Goal: Obtain resource: Download file/media

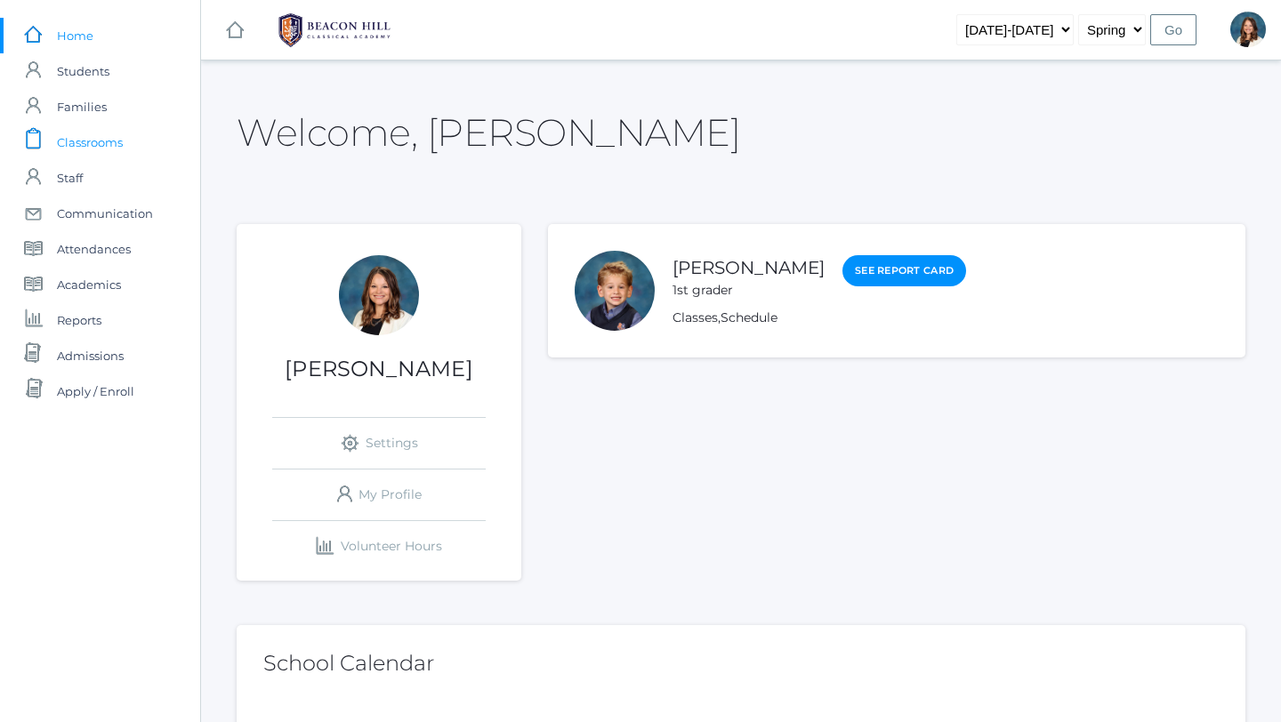
click at [109, 137] on span "Classrooms" at bounding box center [90, 143] width 66 height 36
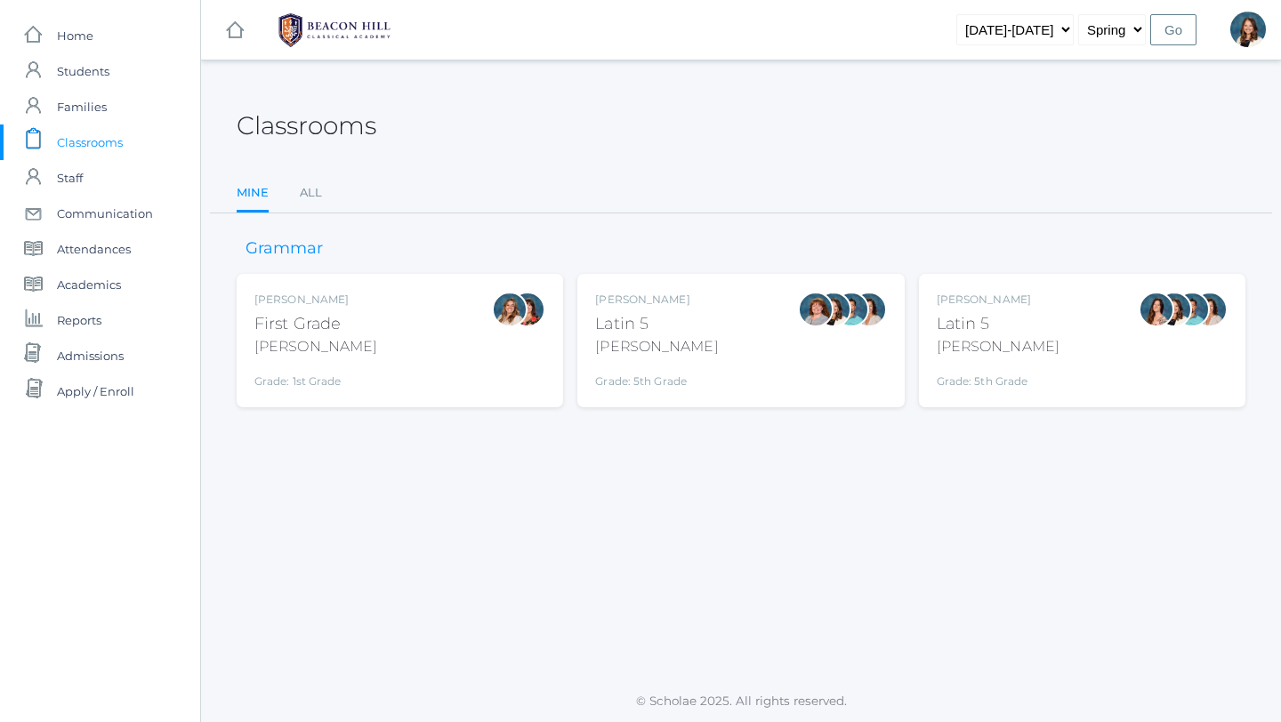
click at [306, 332] on div "First Grade" at bounding box center [315, 324] width 123 height 24
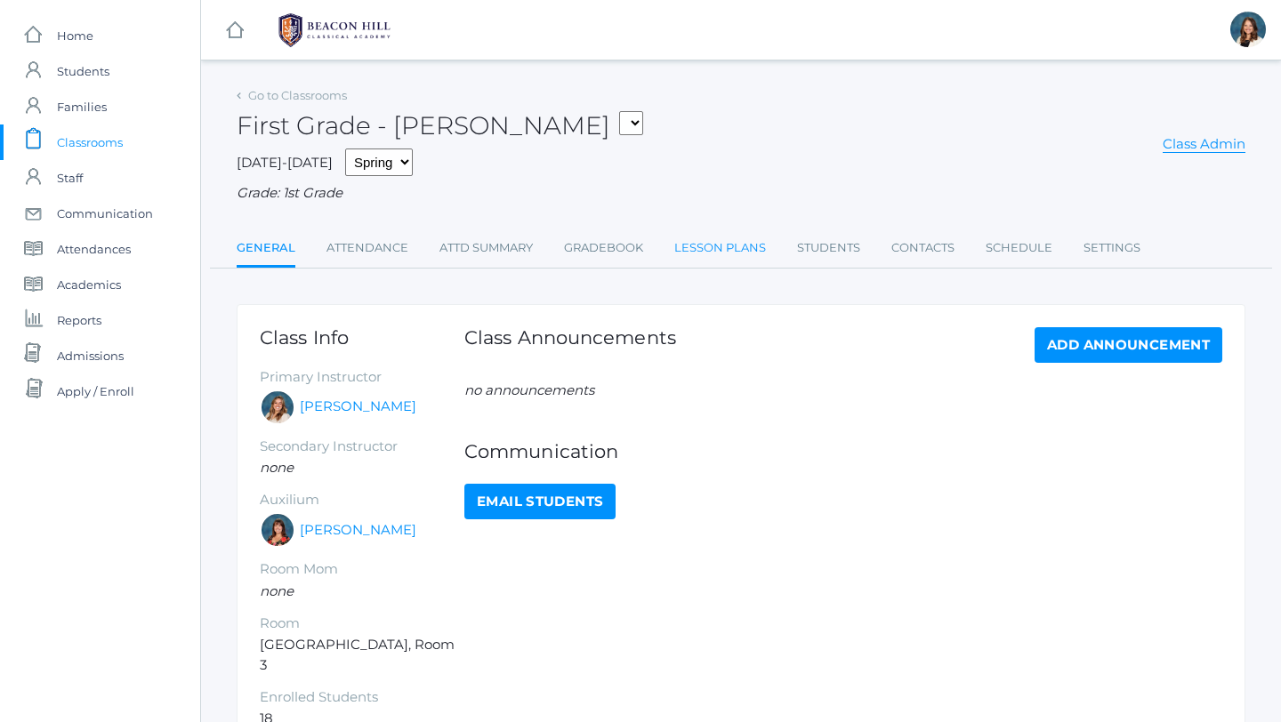
click at [706, 242] on link "Lesson Plans" at bounding box center [720, 248] width 92 height 36
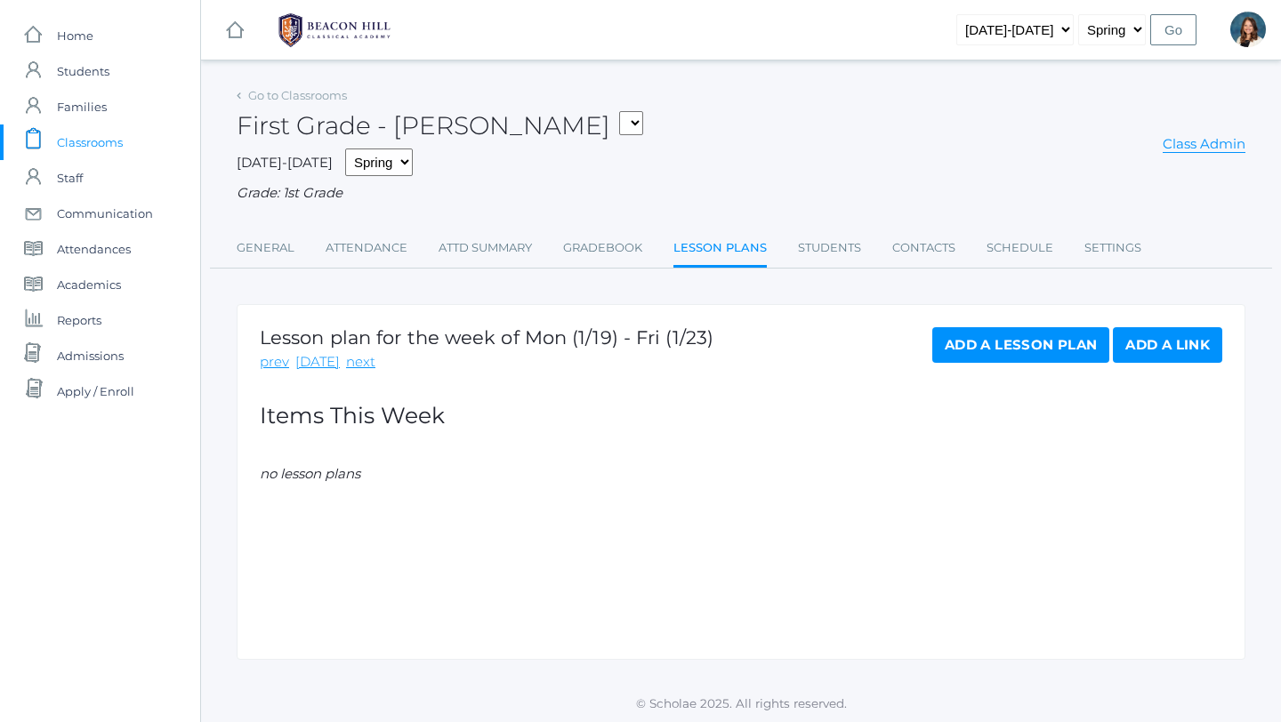
click at [85, 134] on span "Classrooms" at bounding box center [90, 143] width 66 height 36
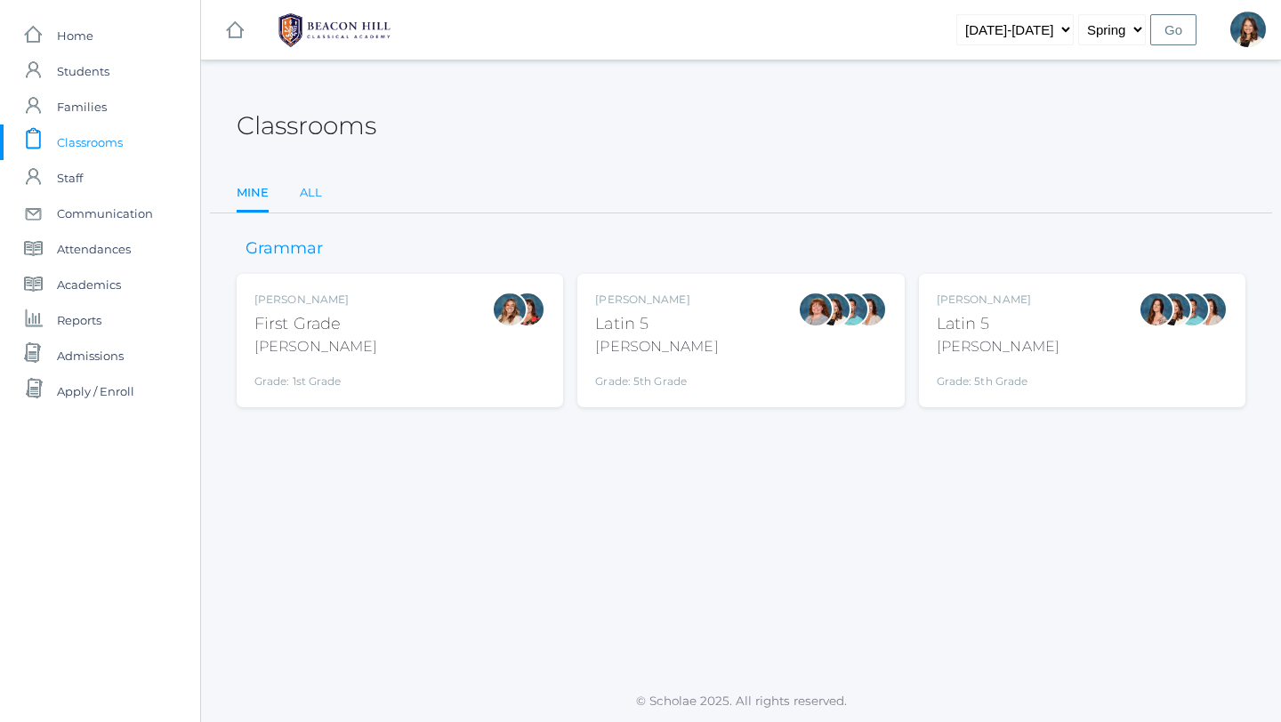
click at [311, 193] on link "All" at bounding box center [311, 193] width 22 height 36
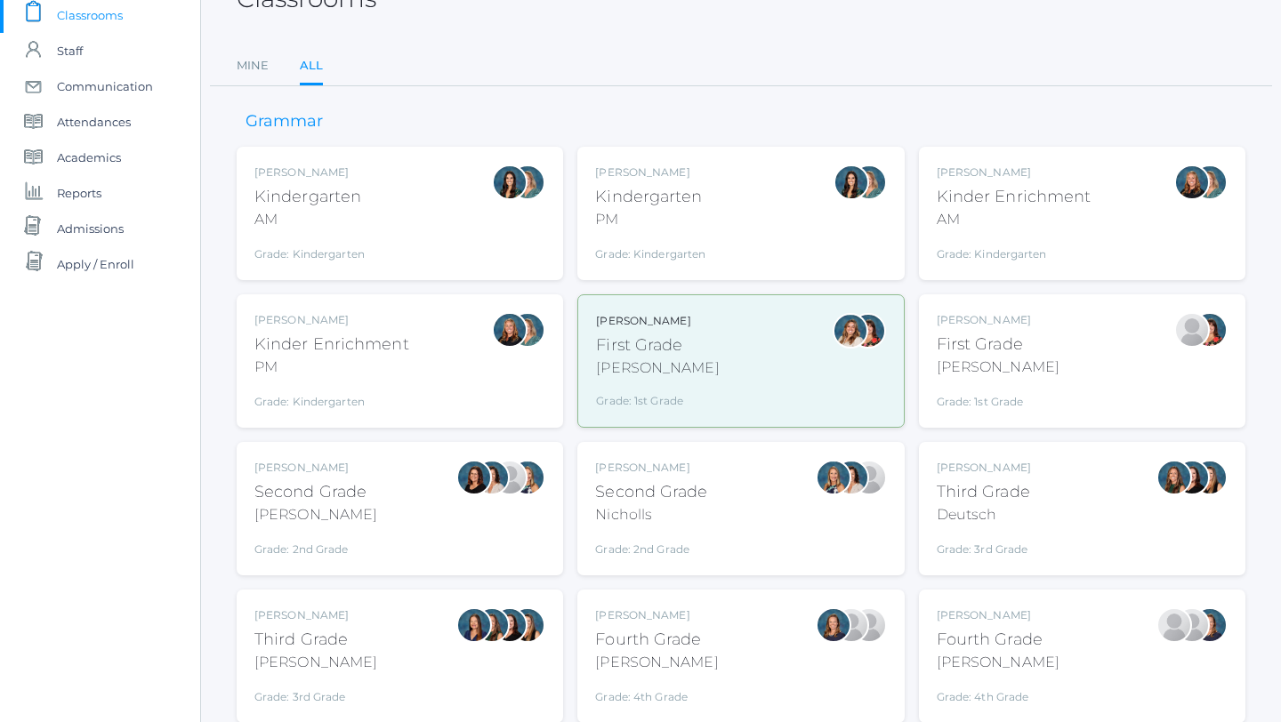
scroll to position [129, 0]
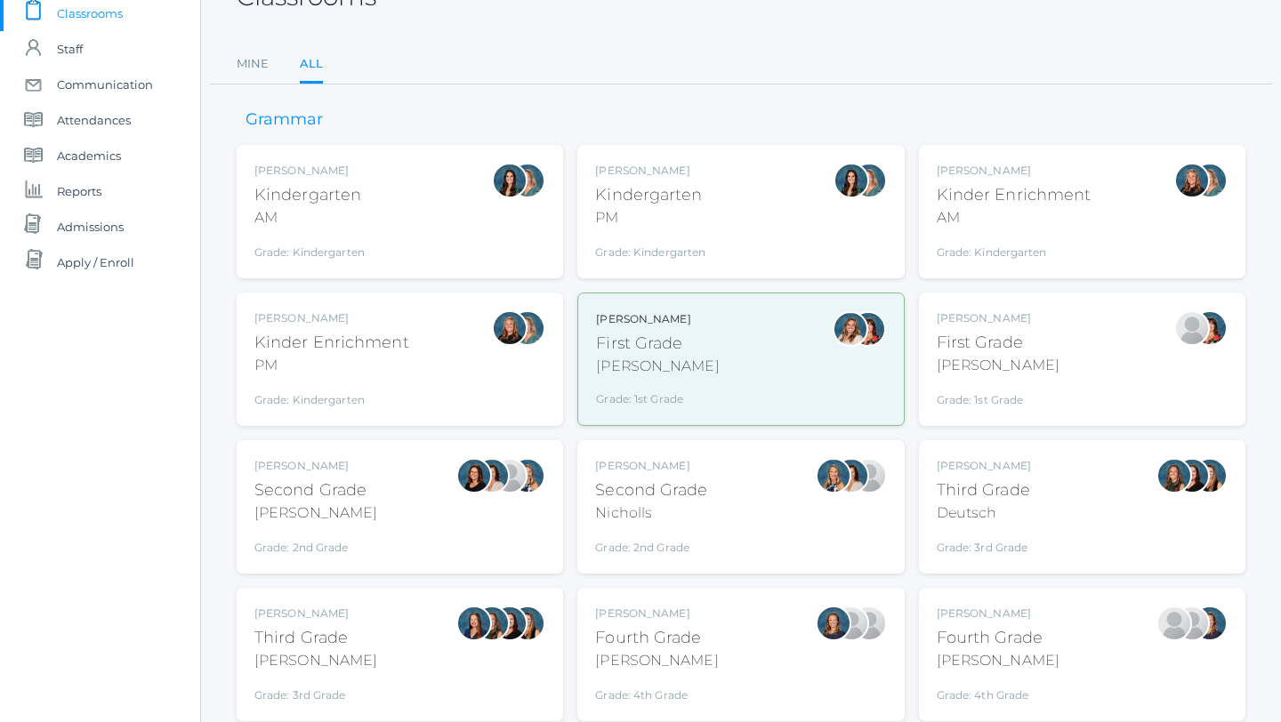
click at [729, 525] on div "Courtney Nicholls Second Grade Nicholls Grade: 2nd Grade 02LA" at bounding box center [740, 507] width 291 height 98
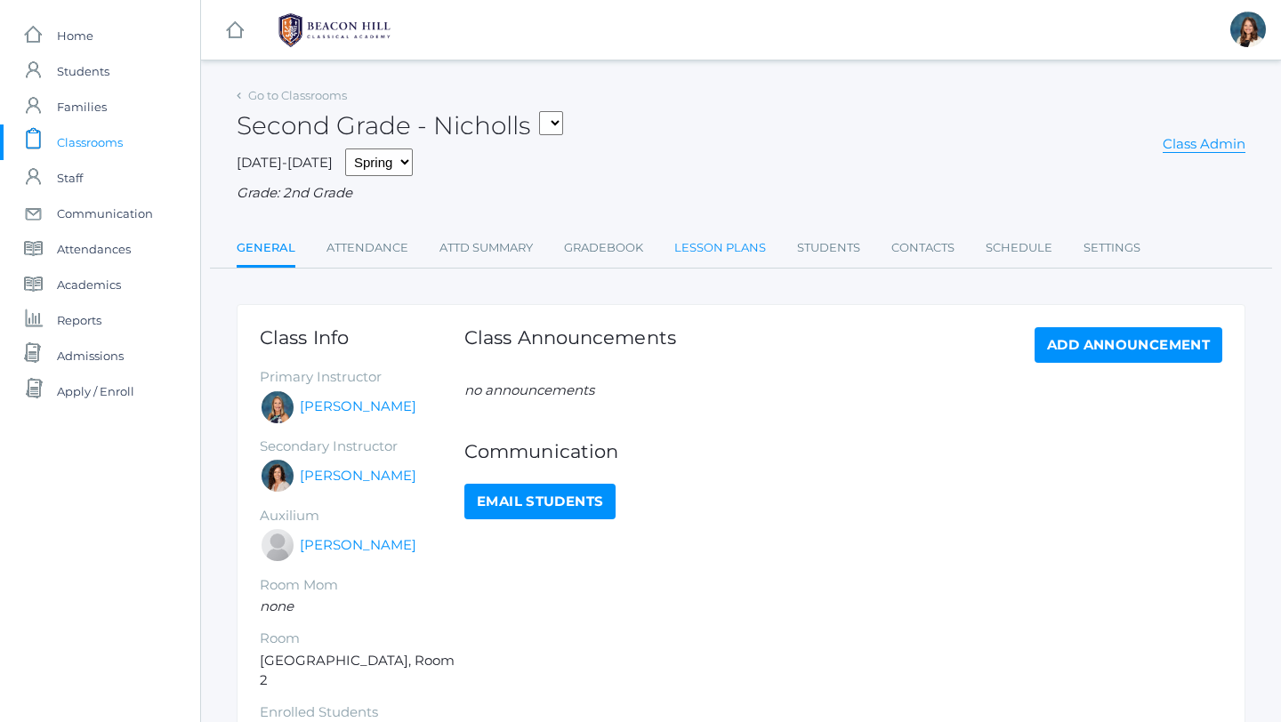
click at [704, 247] on link "Lesson Plans" at bounding box center [720, 248] width 92 height 36
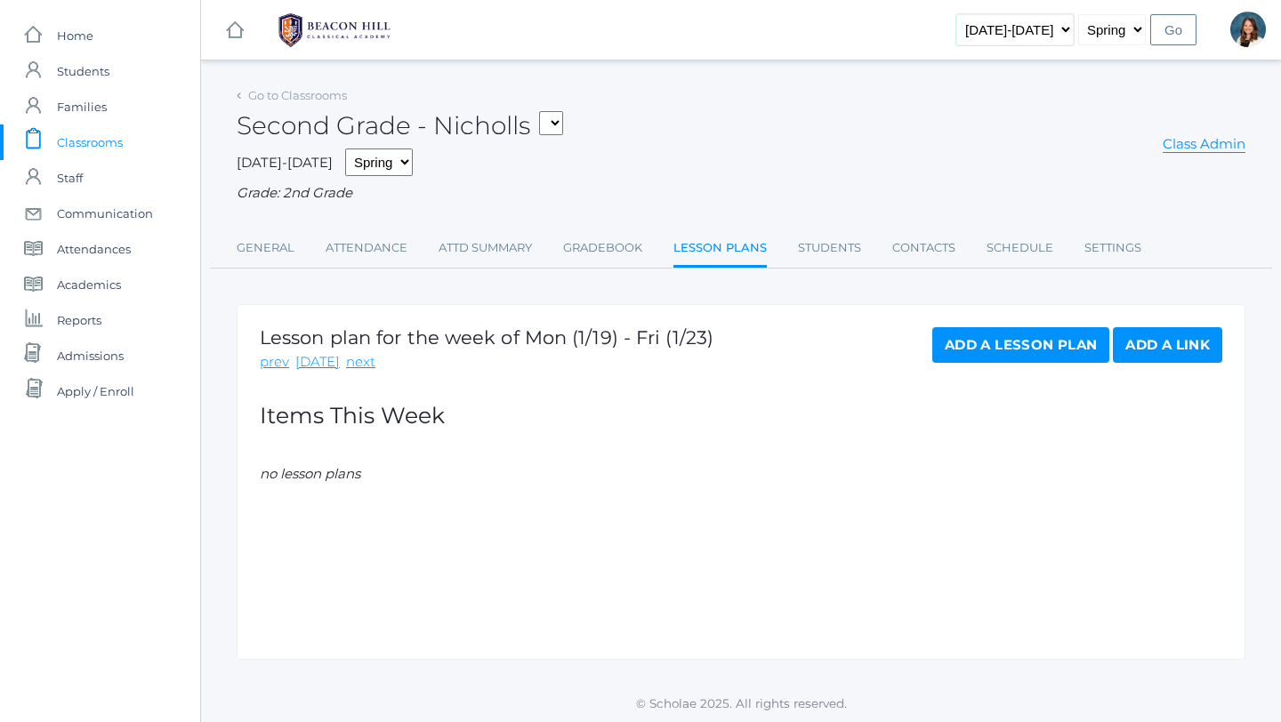
click at [1065, 28] on select "2019-2020 2020-2021 2021-2022 2022-2023 2023-2024 2024-2025 2025-2026" at bounding box center [1014, 29] width 117 height 31
click at [1137, 31] on select "Fall Spring" at bounding box center [1112, 29] width 68 height 31
select select "1"
click at [1176, 30] on input "Go" at bounding box center [1173, 29] width 46 height 31
click at [1180, 31] on input "Go" at bounding box center [1173, 29] width 46 height 31
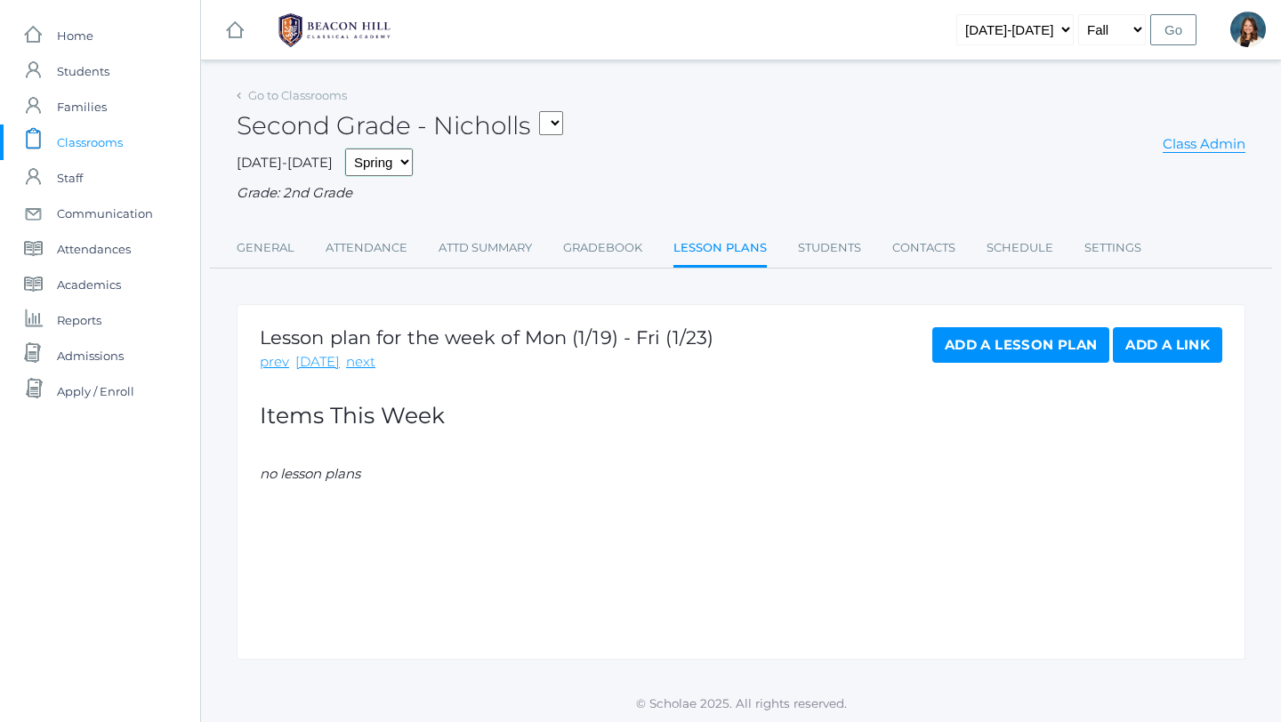
click at [375, 159] on select "Fall Spring" at bounding box center [379, 163] width 68 height 28
select select "1"
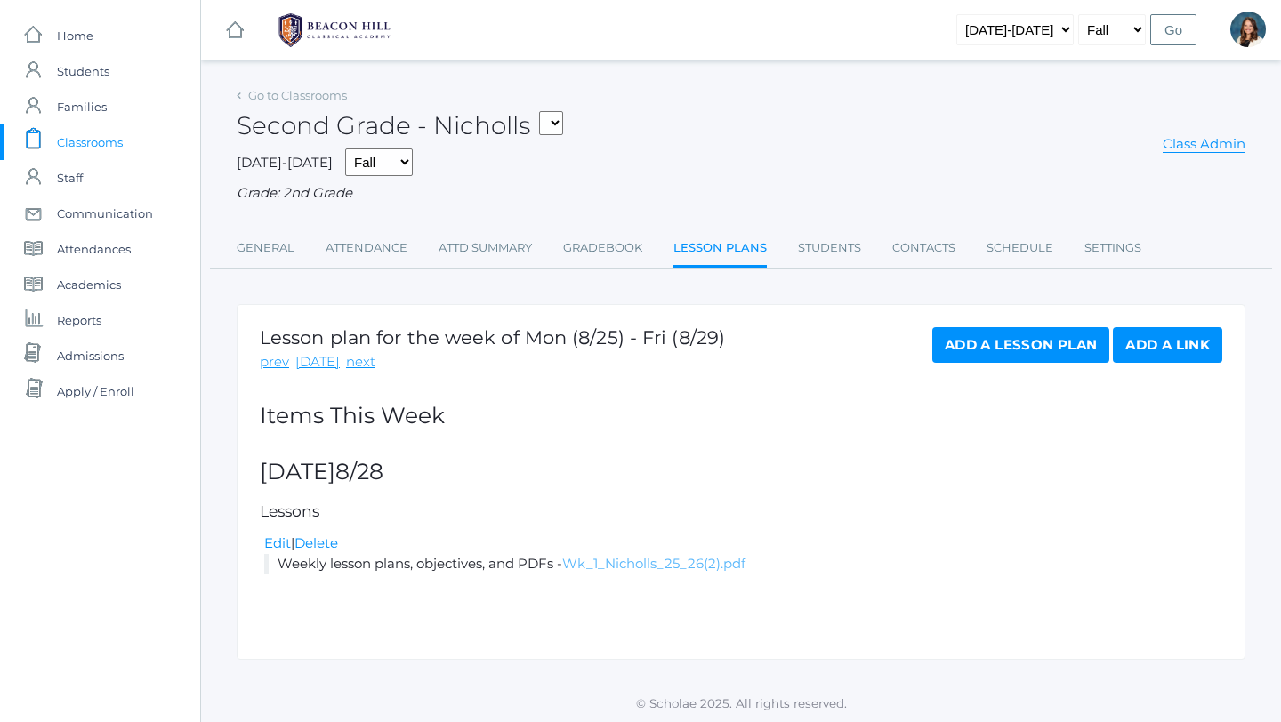
click at [688, 557] on link "Wk_1_Nicholls_25_26(2).pdf" at bounding box center [653, 563] width 183 height 17
click at [265, 91] on link "Go to Classrooms" at bounding box center [297, 95] width 99 height 14
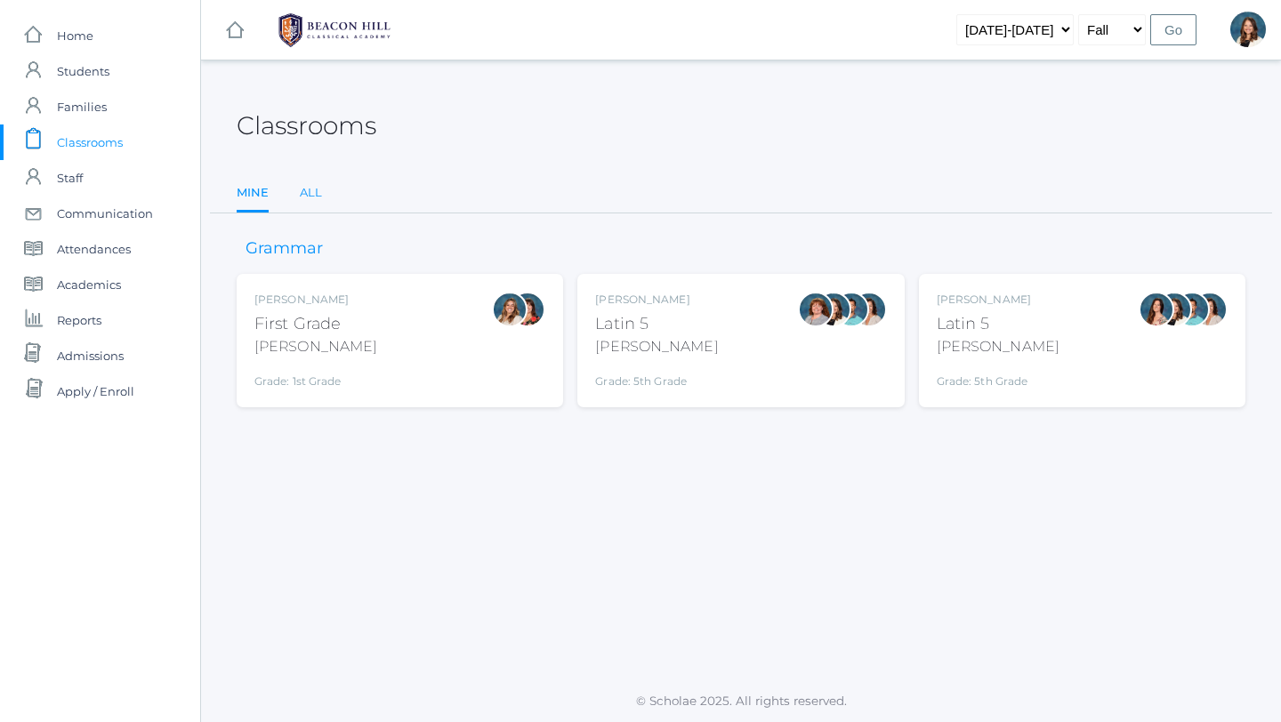
click at [314, 190] on link "All" at bounding box center [311, 193] width 22 height 36
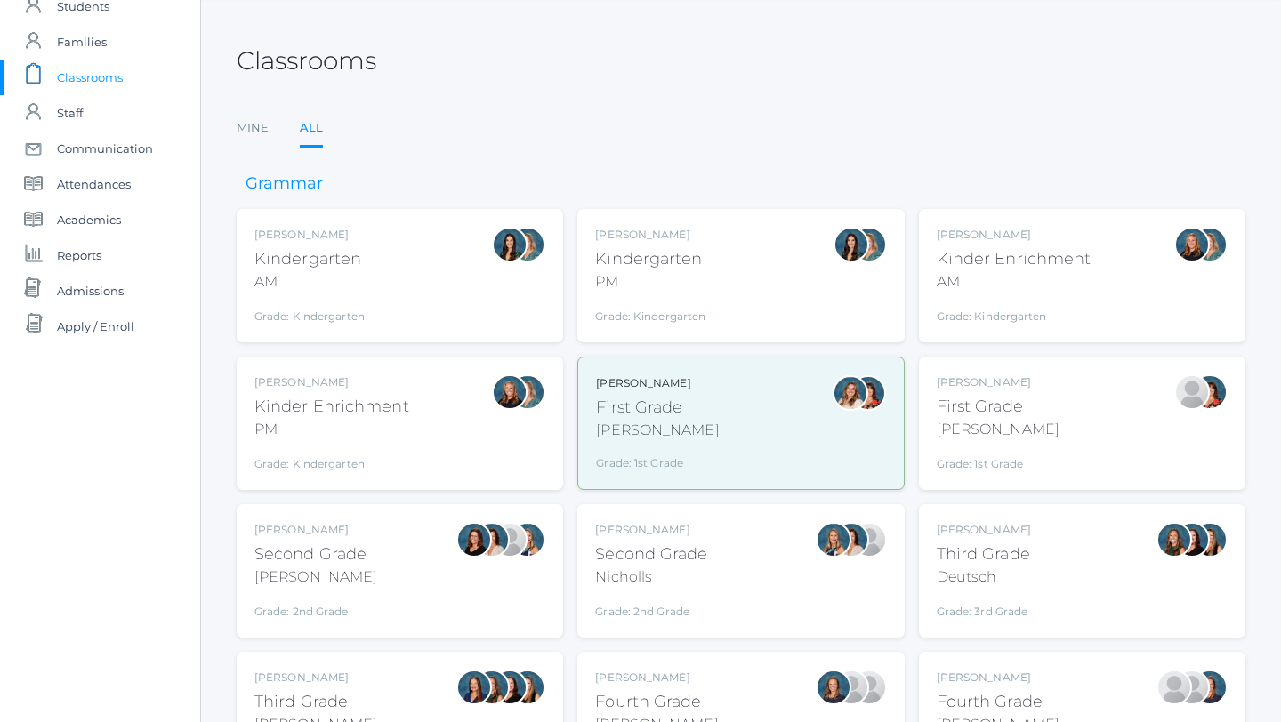
scroll to position [66, 0]
click at [646, 419] on div "Barber" at bounding box center [657, 429] width 123 height 21
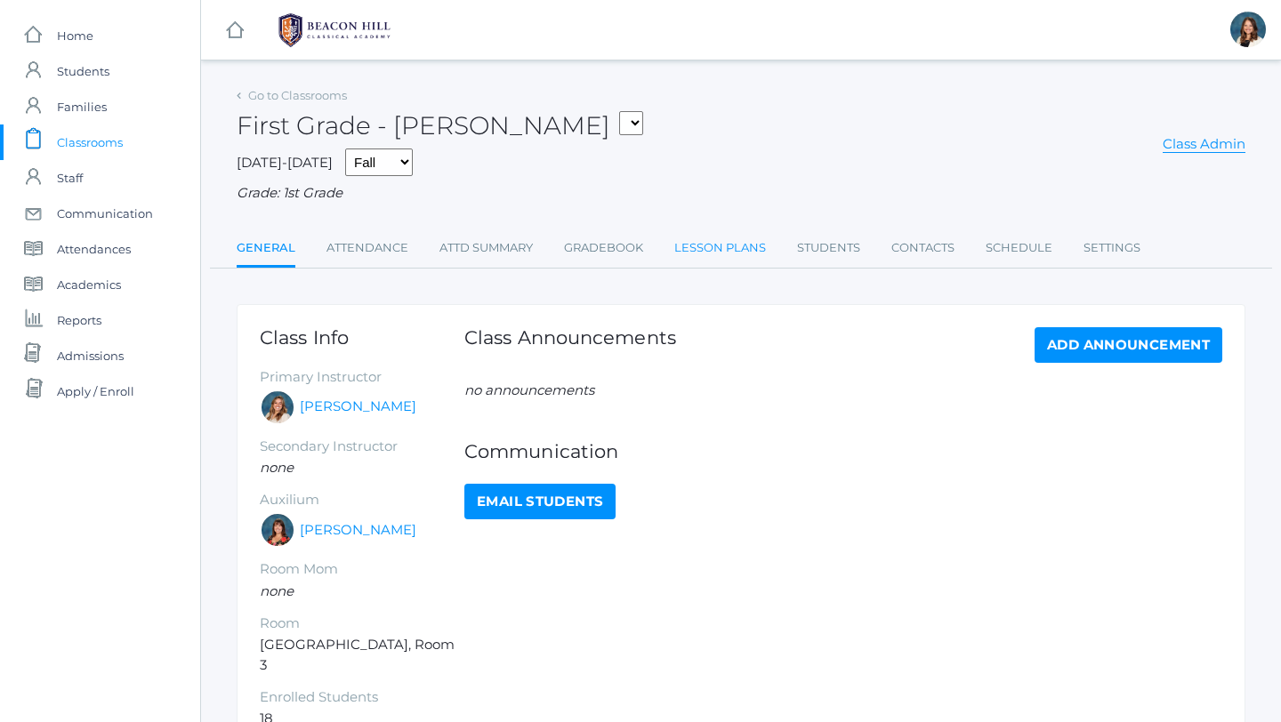
click at [706, 245] on link "Lesson Plans" at bounding box center [720, 248] width 92 height 36
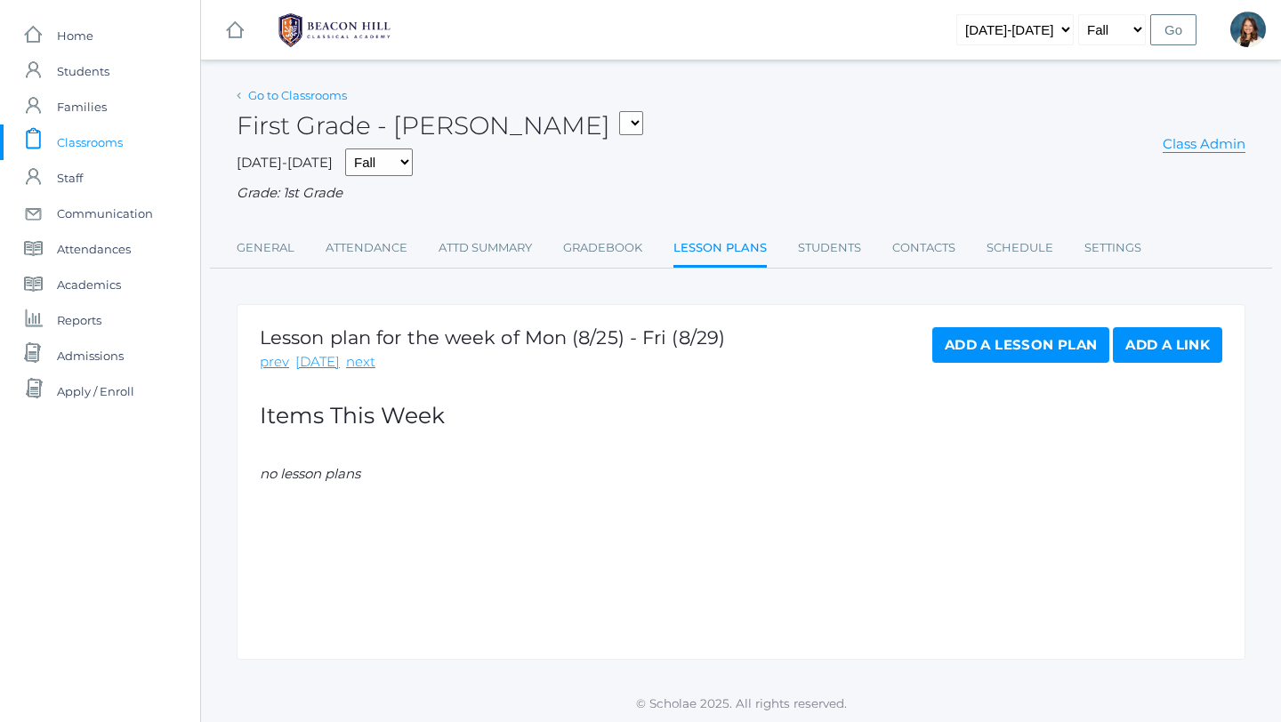
click at [262, 93] on link "Go to Classrooms" at bounding box center [297, 95] width 99 height 14
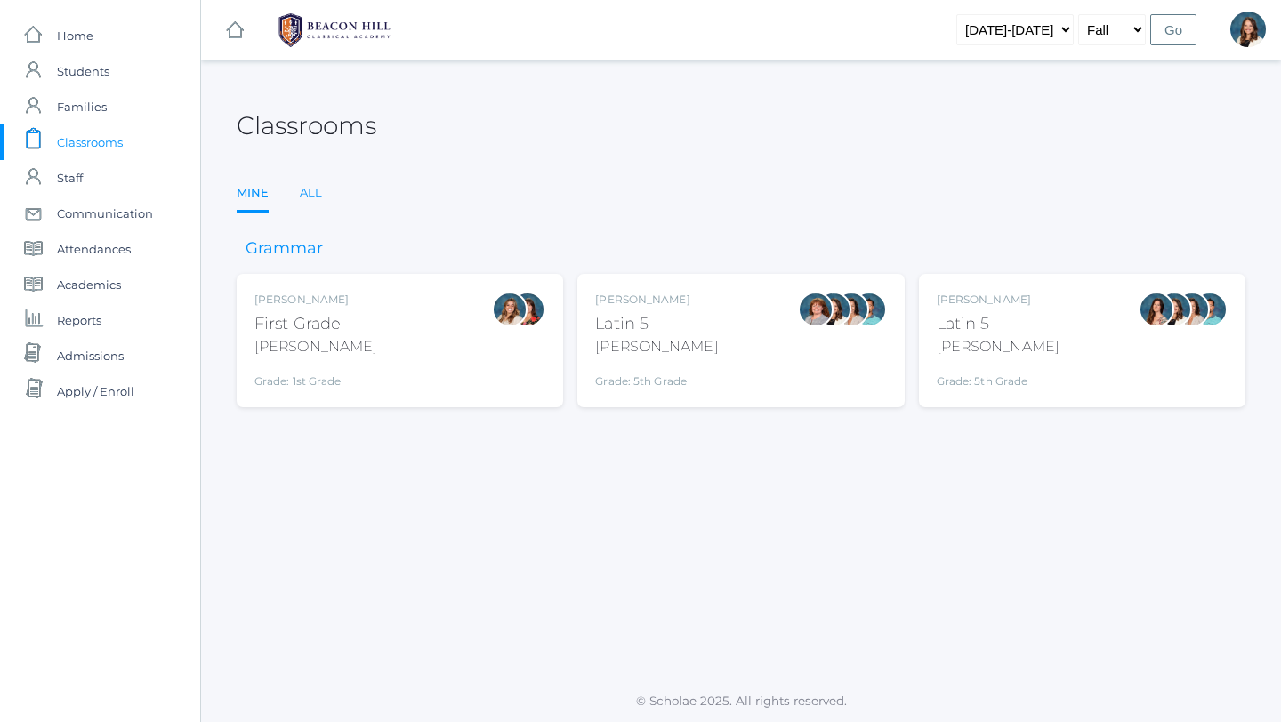
click at [312, 189] on link "All" at bounding box center [311, 193] width 22 height 36
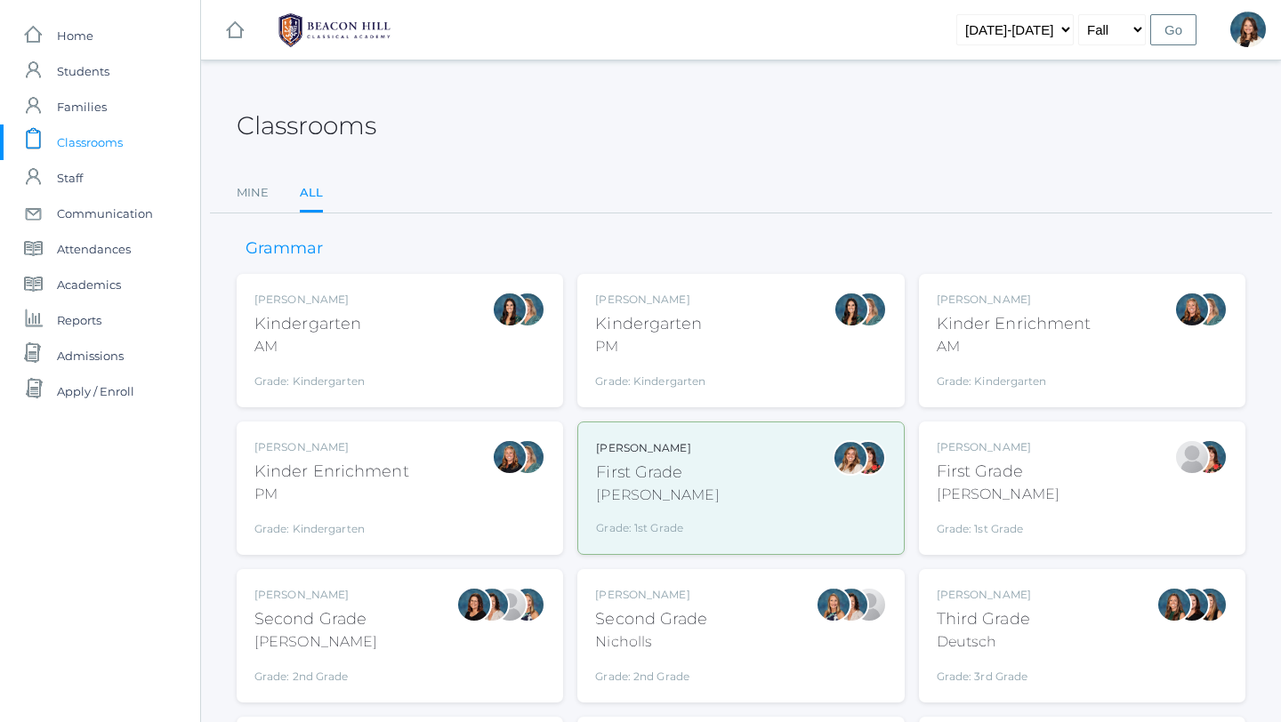
click at [612, 357] on div "Jordyn Dewey Kindergarten PM Grade: Kindergarten *KIND" at bounding box center [650, 341] width 110 height 98
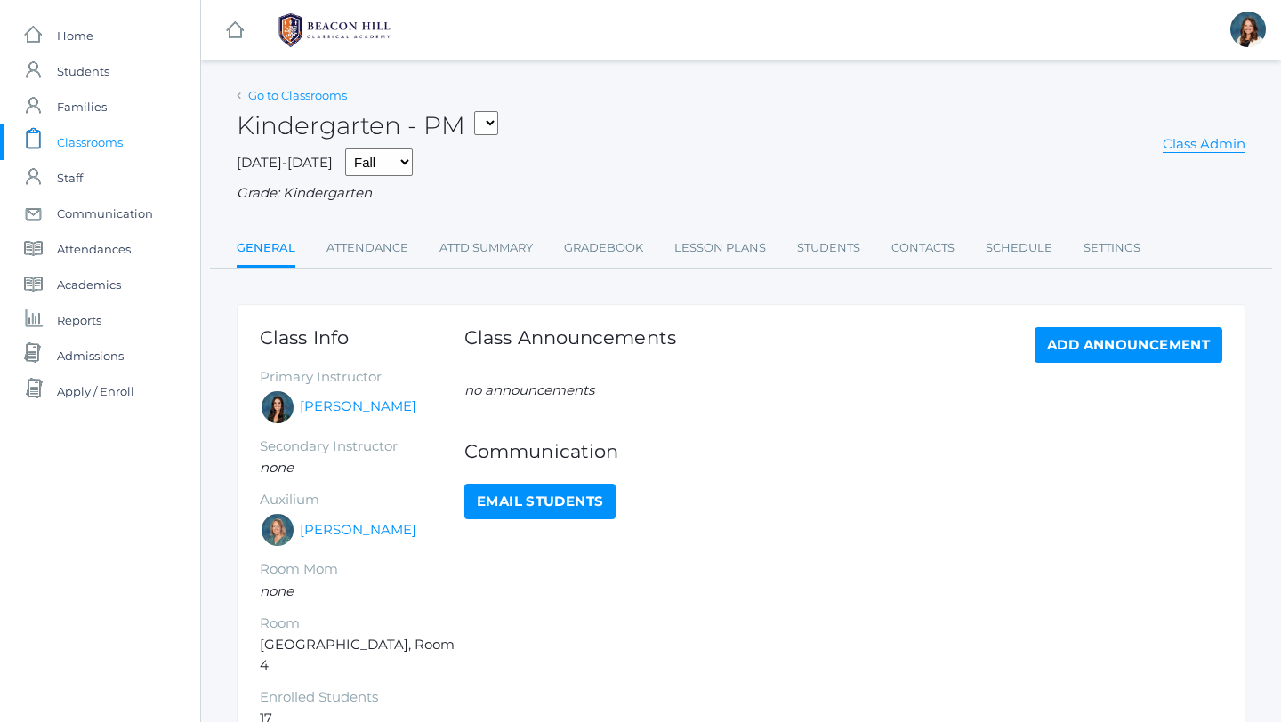
click at [332, 91] on link "Go to Classrooms" at bounding box center [297, 95] width 99 height 14
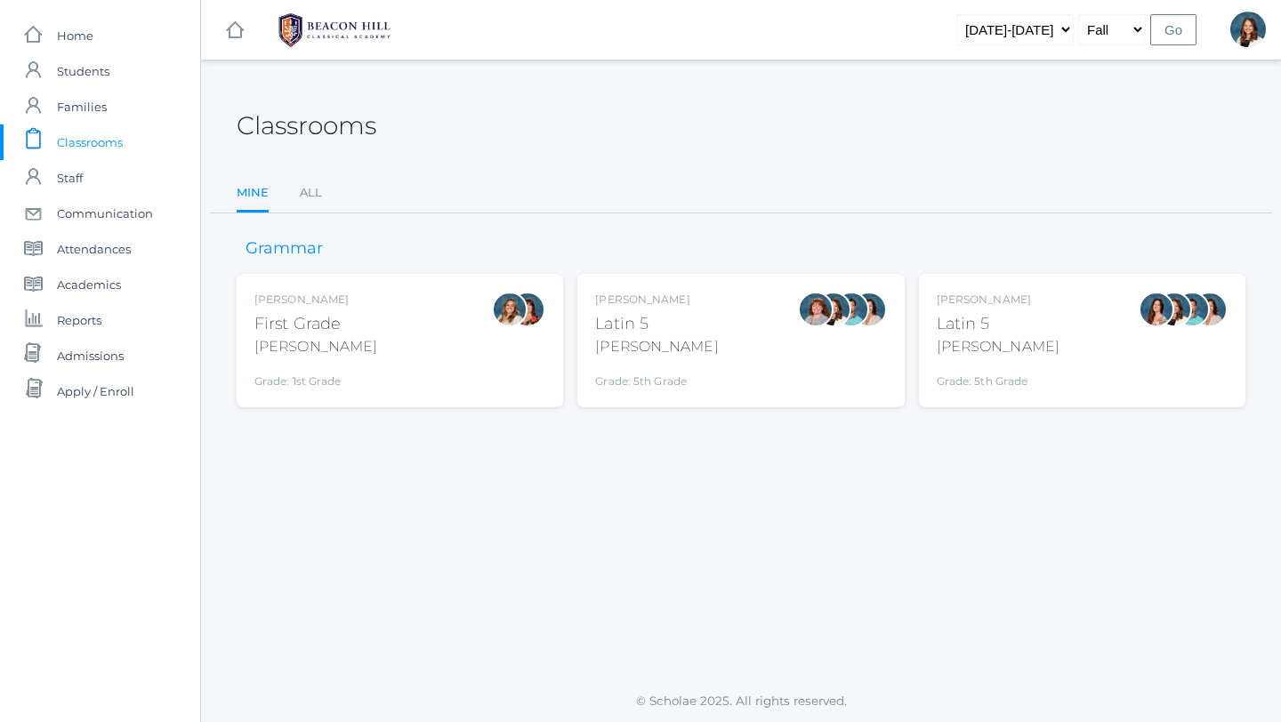
click at [402, 319] on div "Liv Barber First Grade Barber Grade: 1st Grade 01LA" at bounding box center [399, 341] width 291 height 98
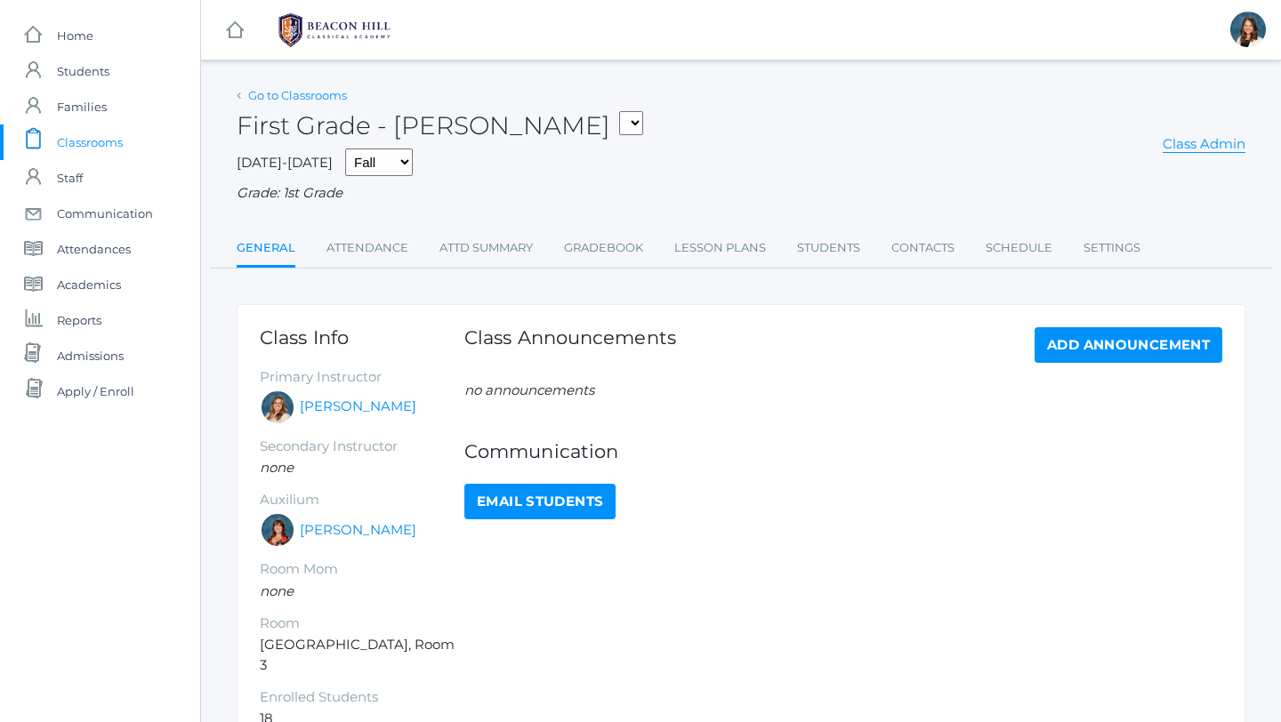
click at [317, 93] on link "Go to Classrooms" at bounding box center [297, 95] width 99 height 14
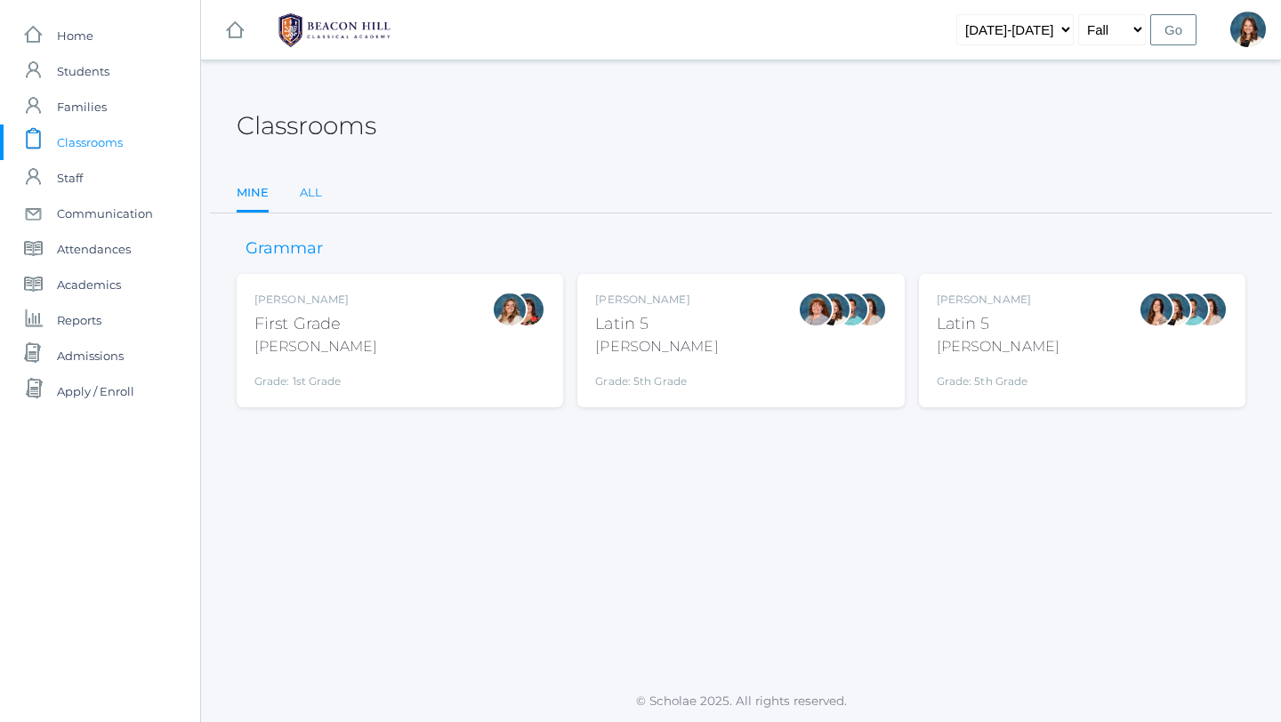
click at [309, 186] on link "All" at bounding box center [311, 193] width 22 height 36
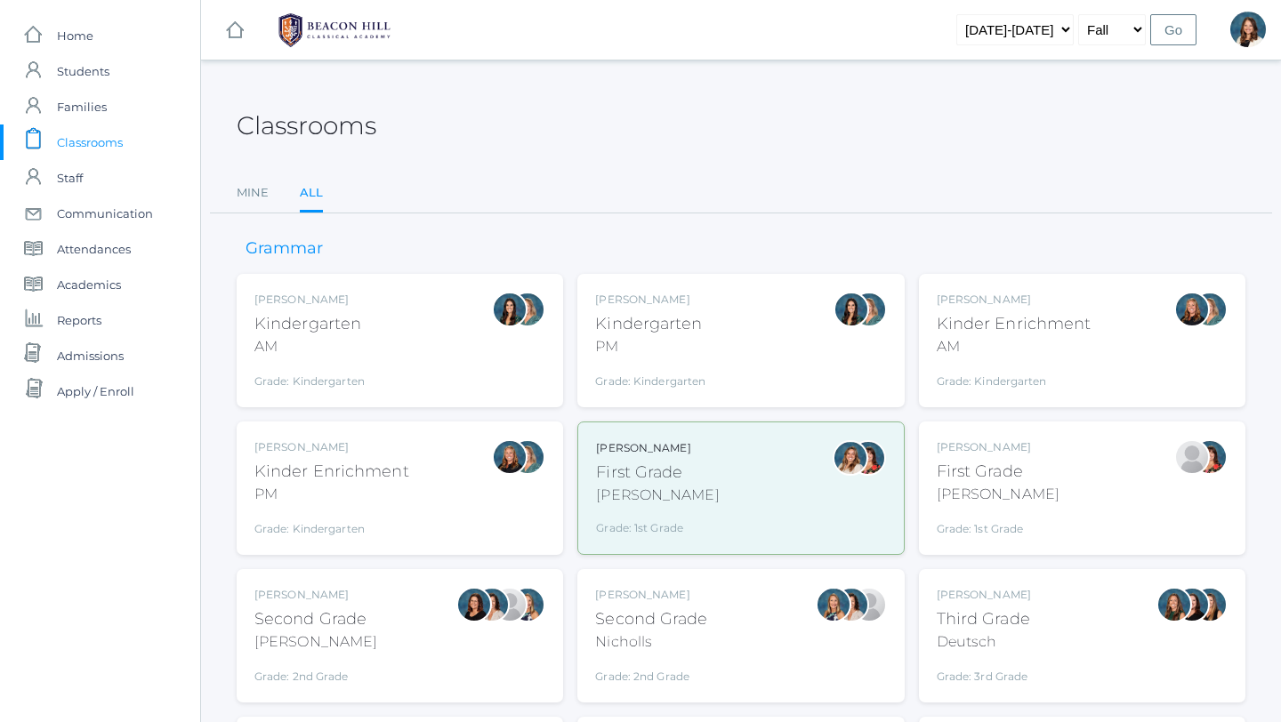
click at [363, 351] on div "AM" at bounding box center [309, 346] width 110 height 21
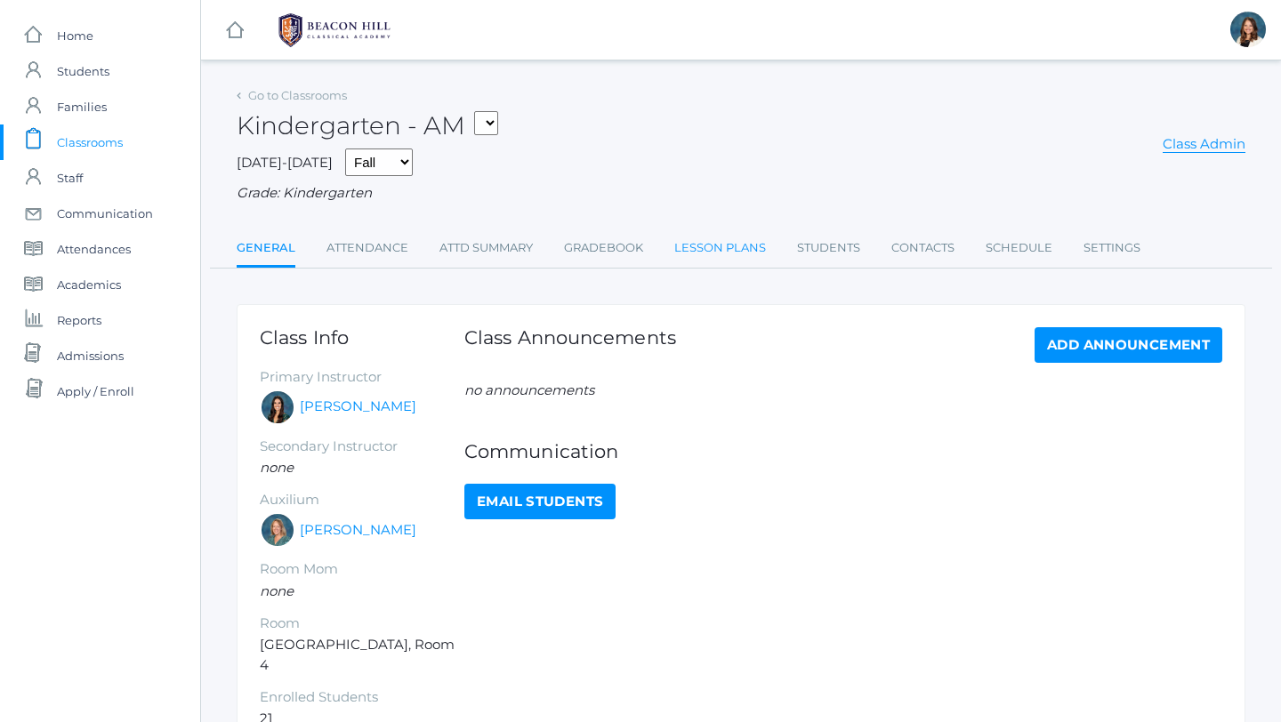
click at [700, 248] on link "Lesson Plans" at bounding box center [720, 248] width 92 height 36
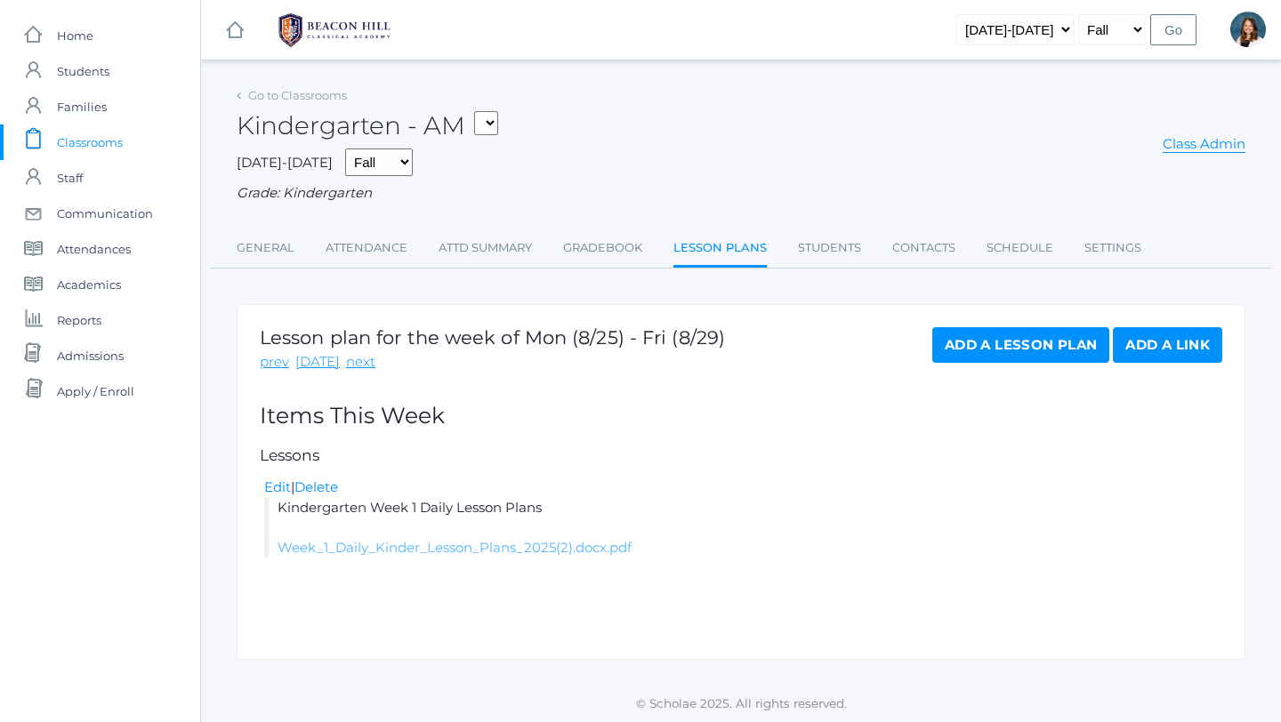
click at [583, 547] on link "Week_1_Daily_Kinder_Lesson_Plans_2025(2).docx.pdf" at bounding box center [455, 547] width 354 height 17
click at [303, 93] on link "Go to Classrooms" at bounding box center [297, 95] width 99 height 14
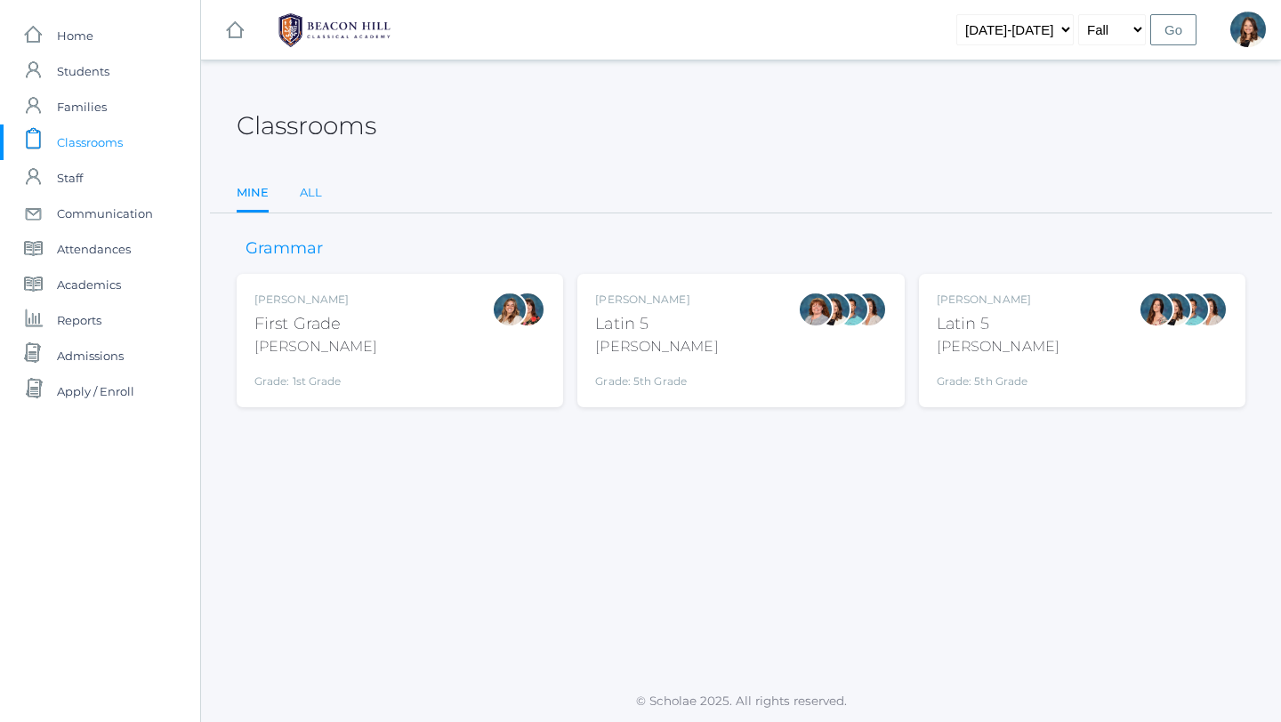
click at [309, 184] on link "All" at bounding box center [311, 193] width 22 height 36
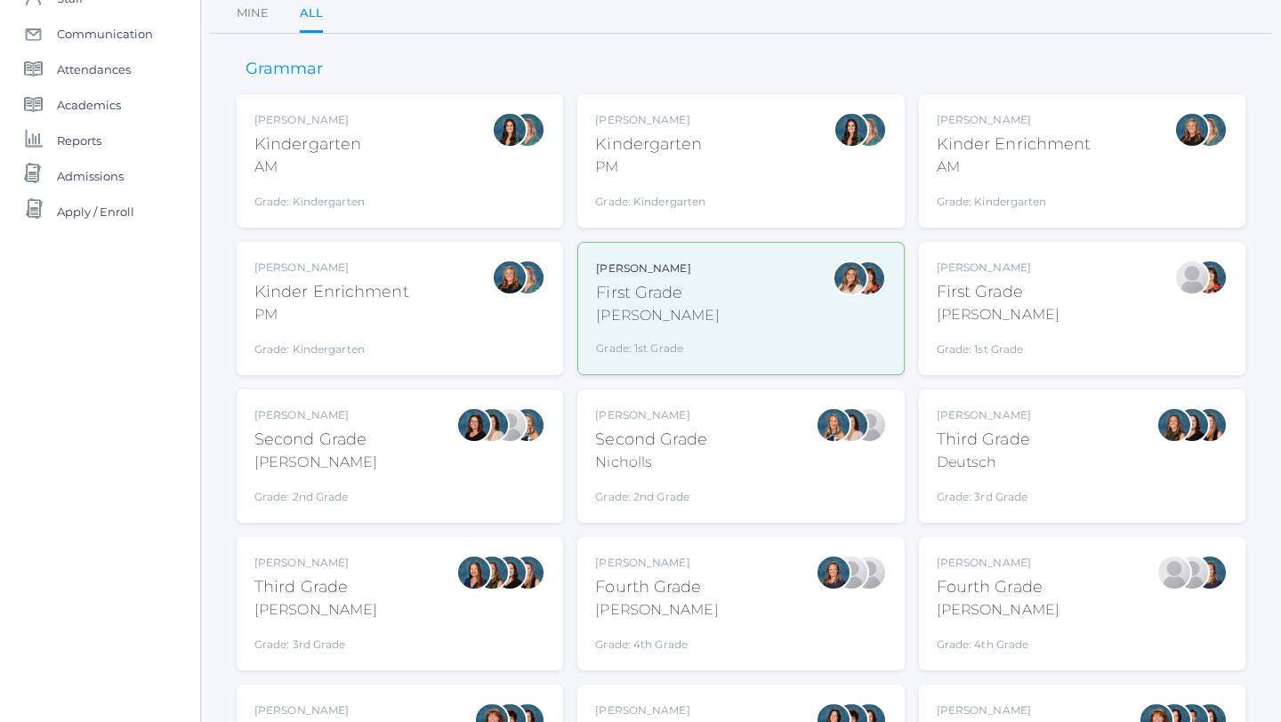
scroll to position [182, 0]
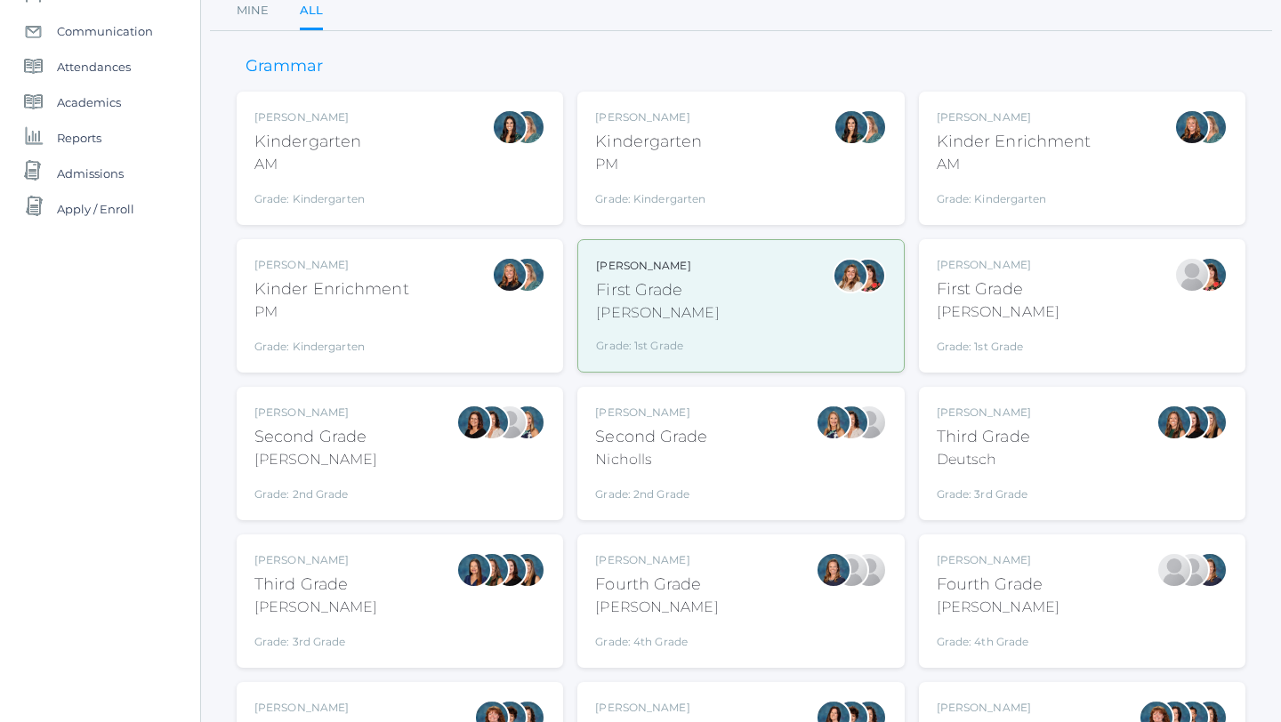
click at [988, 448] on div "Third Grade" at bounding box center [984, 437] width 94 height 24
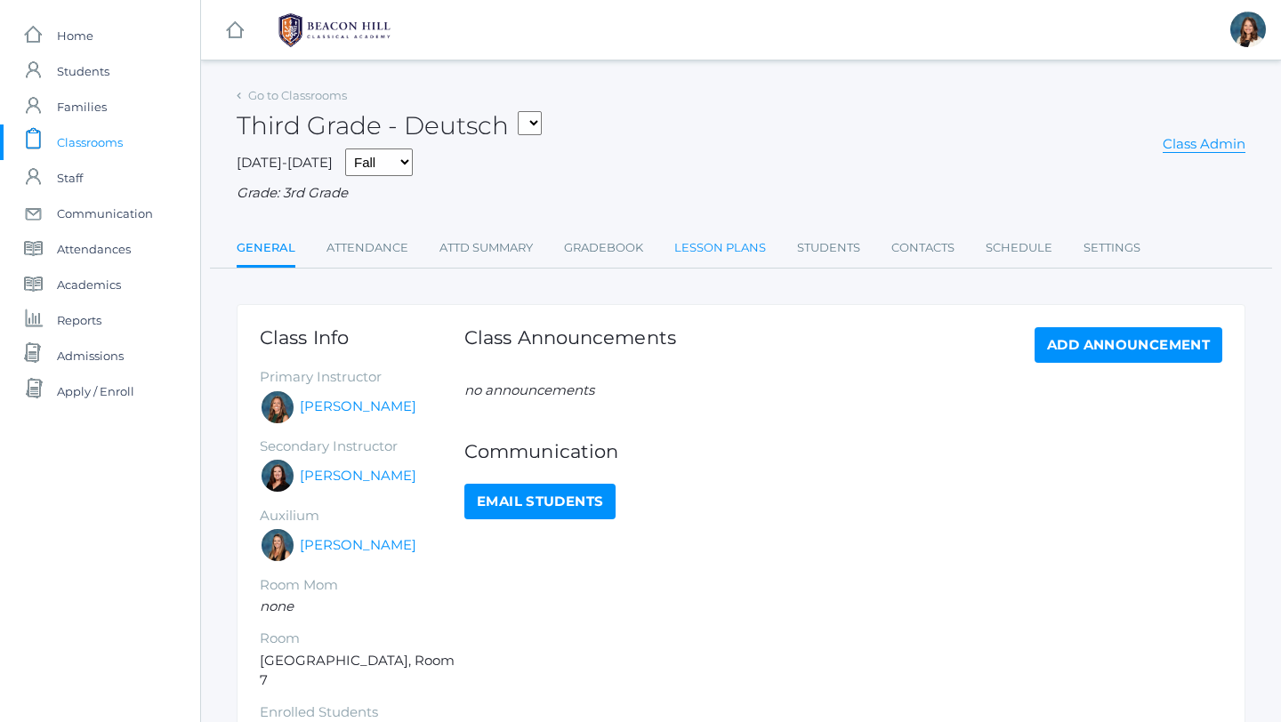
click at [724, 241] on link "Lesson Plans" at bounding box center [720, 248] width 92 height 36
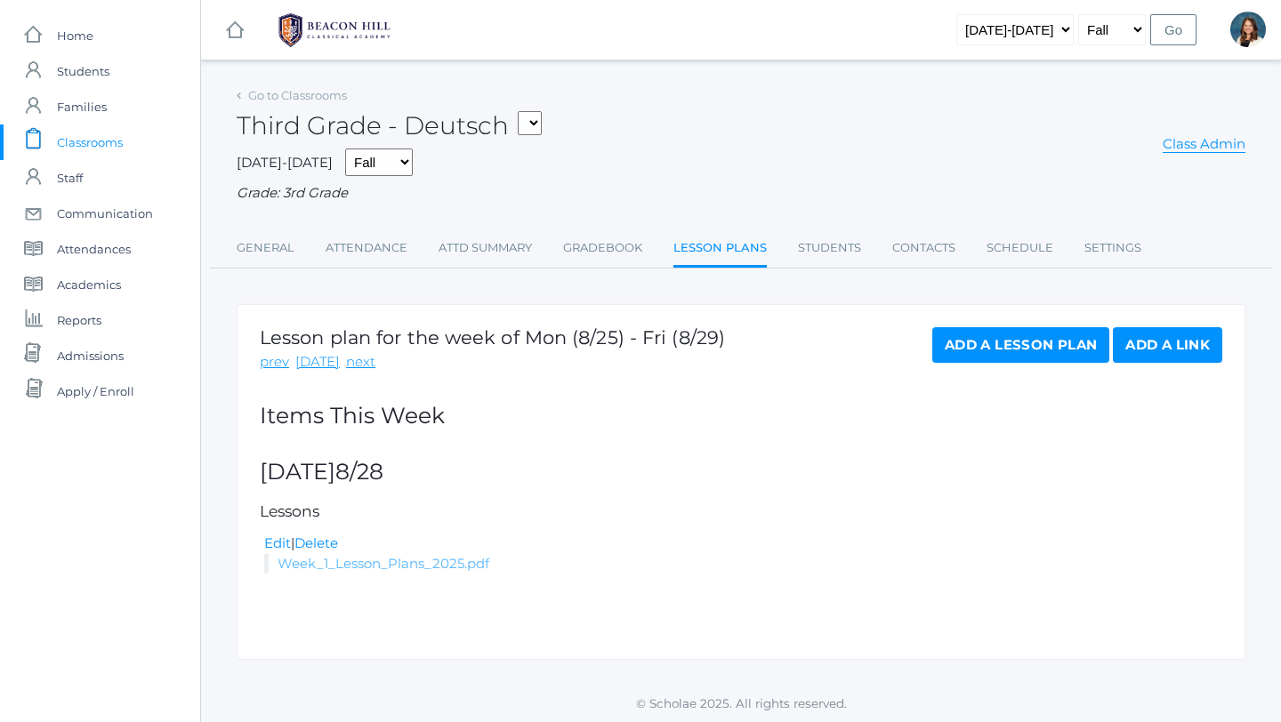
click at [462, 562] on link "Week_1_Lesson_Plans_2025.pdf" at bounding box center [384, 563] width 212 height 17
click at [319, 93] on link "Go to Classrooms" at bounding box center [297, 95] width 99 height 14
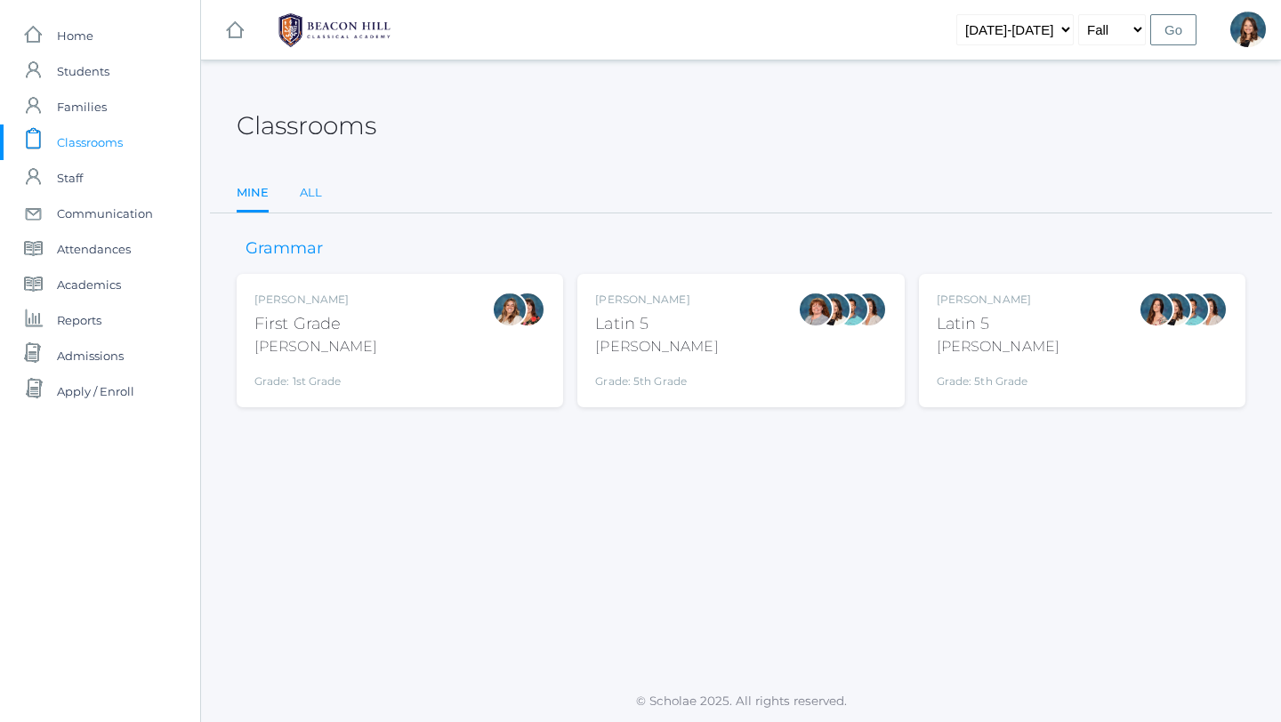
click at [311, 188] on link "All" at bounding box center [311, 193] width 22 height 36
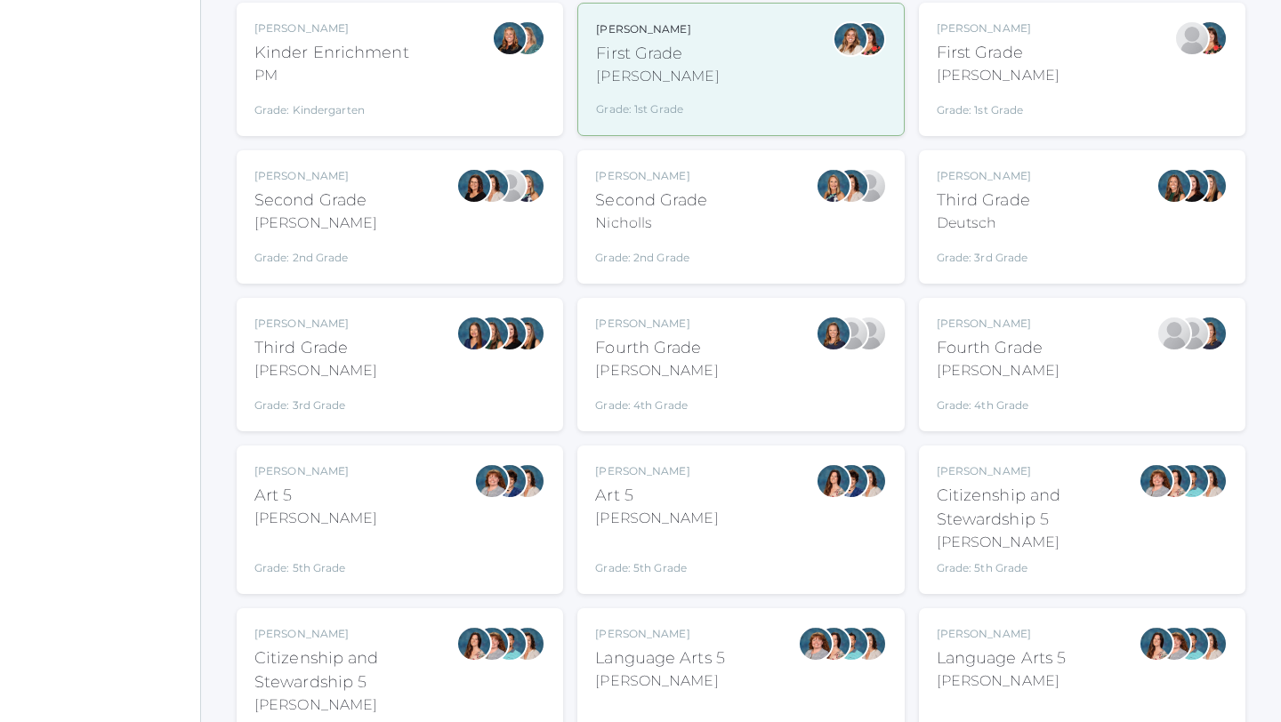
scroll to position [425, 0]
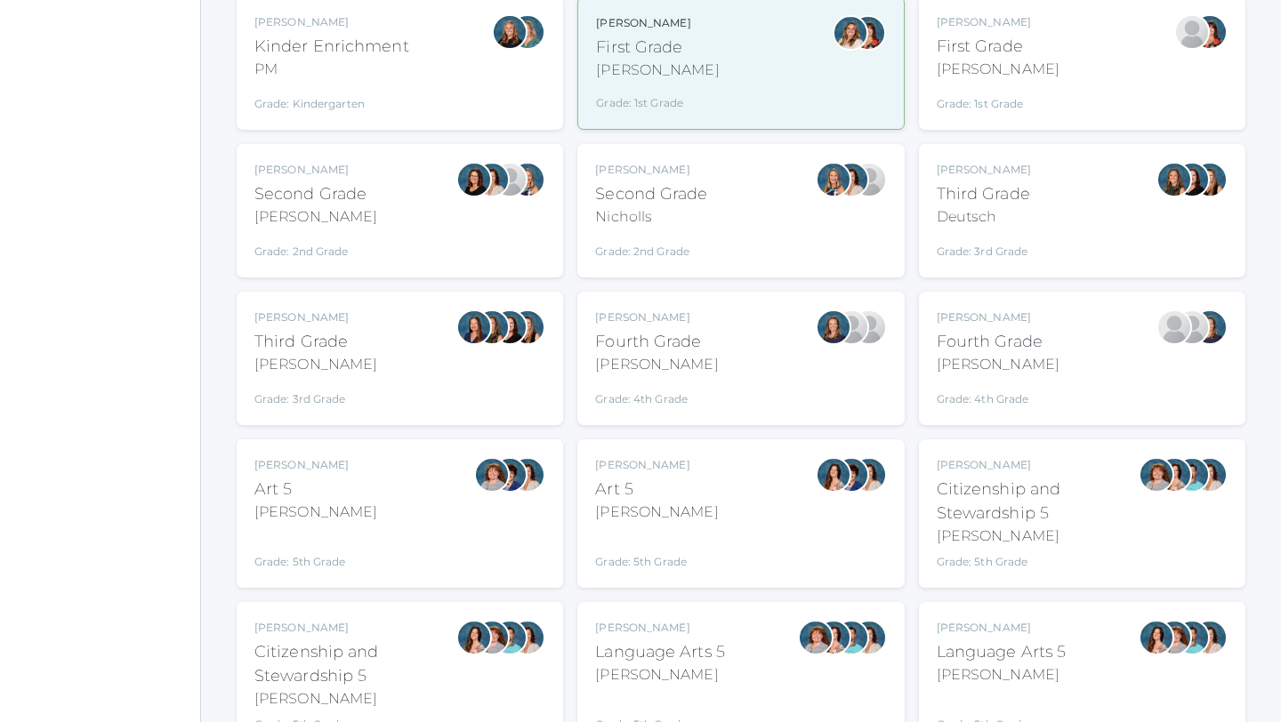
click at [748, 655] on div "[PERSON_NAME] Language Arts 5 [PERSON_NAME] Grade: 5th Grade 05LA" at bounding box center [740, 676] width 291 height 113
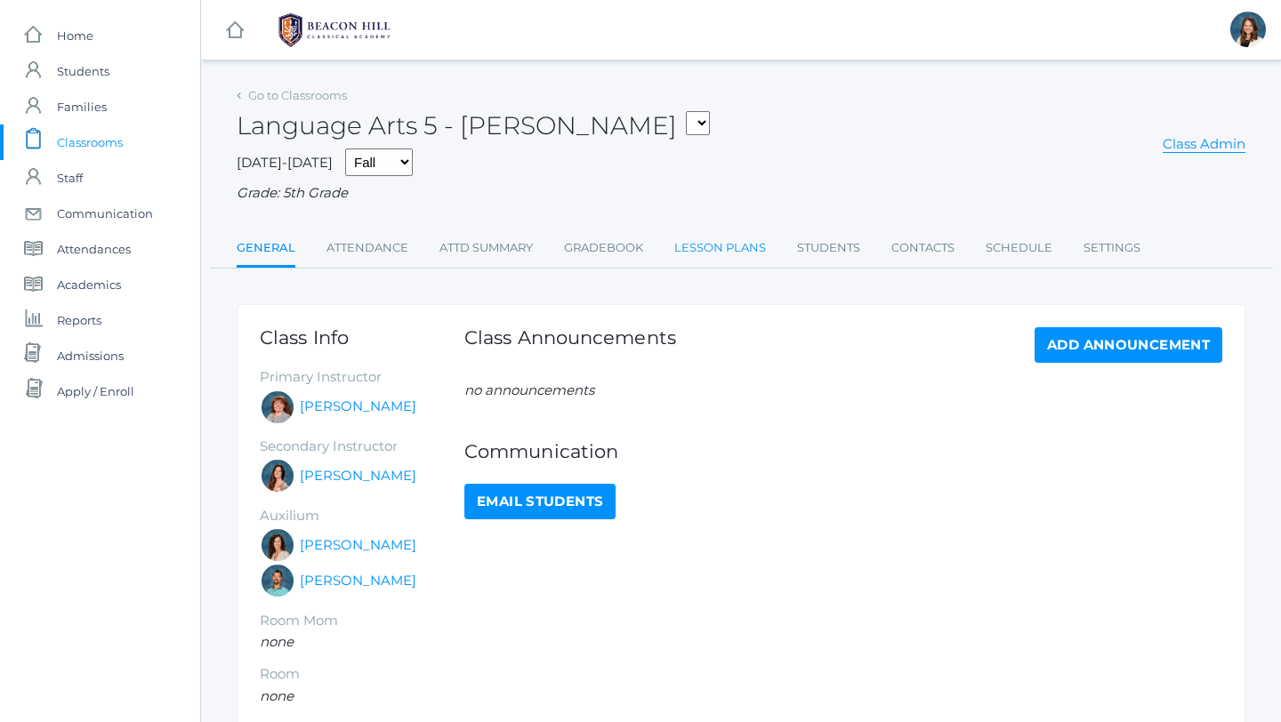
click at [707, 240] on link "Lesson Plans" at bounding box center [720, 248] width 92 height 36
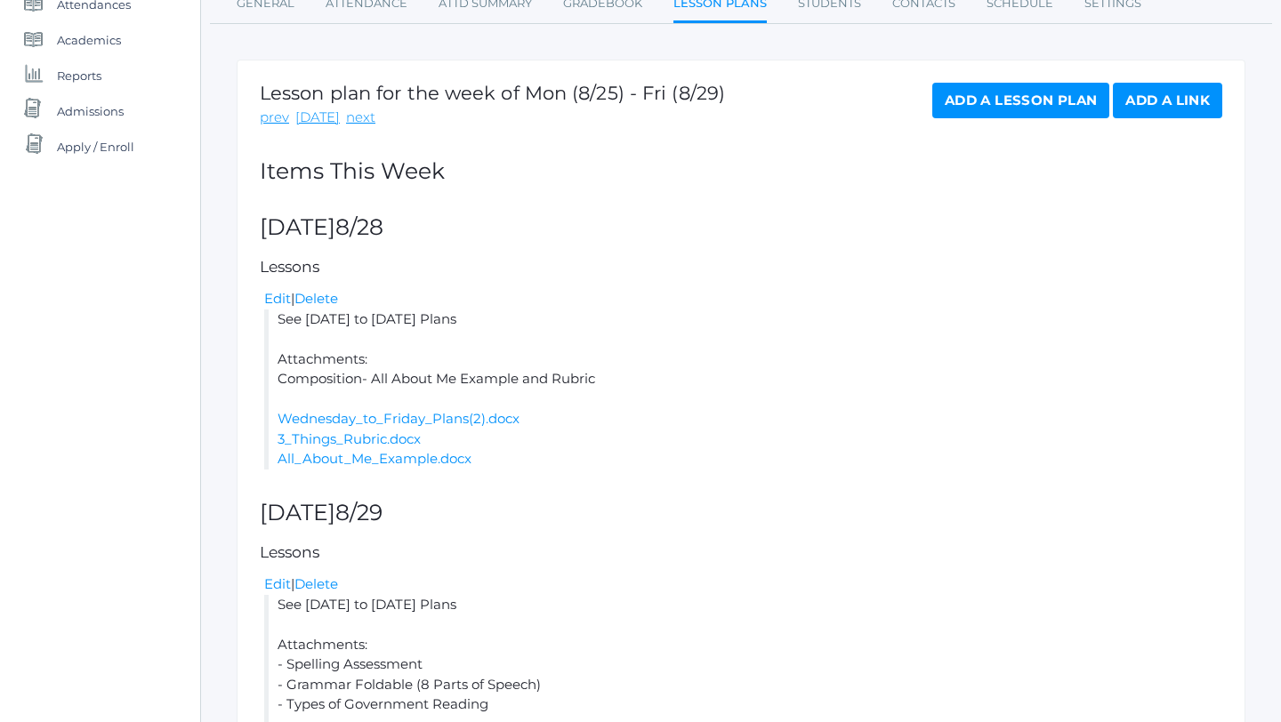
scroll to position [246, 0]
click at [507, 412] on link "Wednesday_to_Friday_Plans(2).docx" at bounding box center [399, 417] width 242 height 17
